Goal: Task Accomplishment & Management: Manage account settings

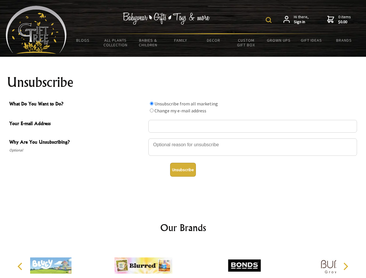
click at [270, 20] on img at bounding box center [269, 20] width 6 height 6
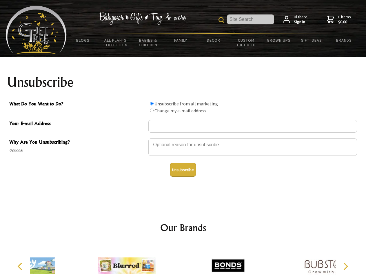
click at [183, 138] on div at bounding box center [252, 148] width 209 height 20
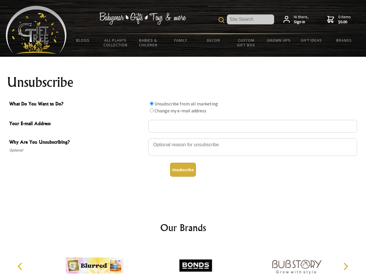
click at [152, 103] on input "What Do You Want to Do?" at bounding box center [152, 104] width 4 height 4
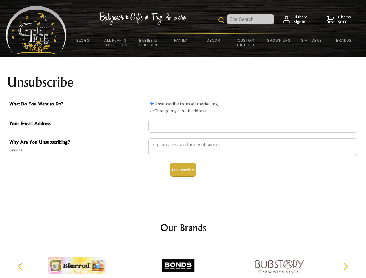
click at [152, 110] on input "What Do You Want to Do?" at bounding box center [152, 111] width 4 height 4
radio input "true"
click at [183, 170] on button "Unsubscribe" at bounding box center [183, 170] width 26 height 14
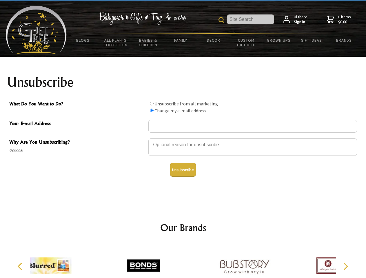
click at [183, 261] on div at bounding box center [143, 266] width 101 height 45
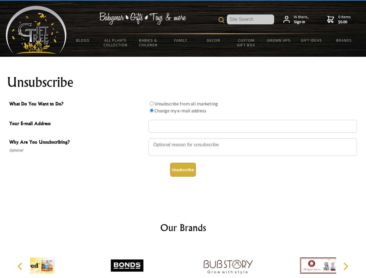
click at [21, 267] on icon "Previous" at bounding box center [21, 267] width 8 height 8
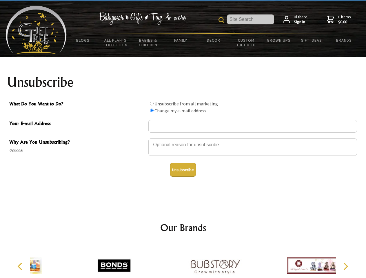
click at [346, 267] on icon "Next" at bounding box center [345, 267] width 8 height 8
